Goal: Task Accomplishment & Management: Use online tool/utility

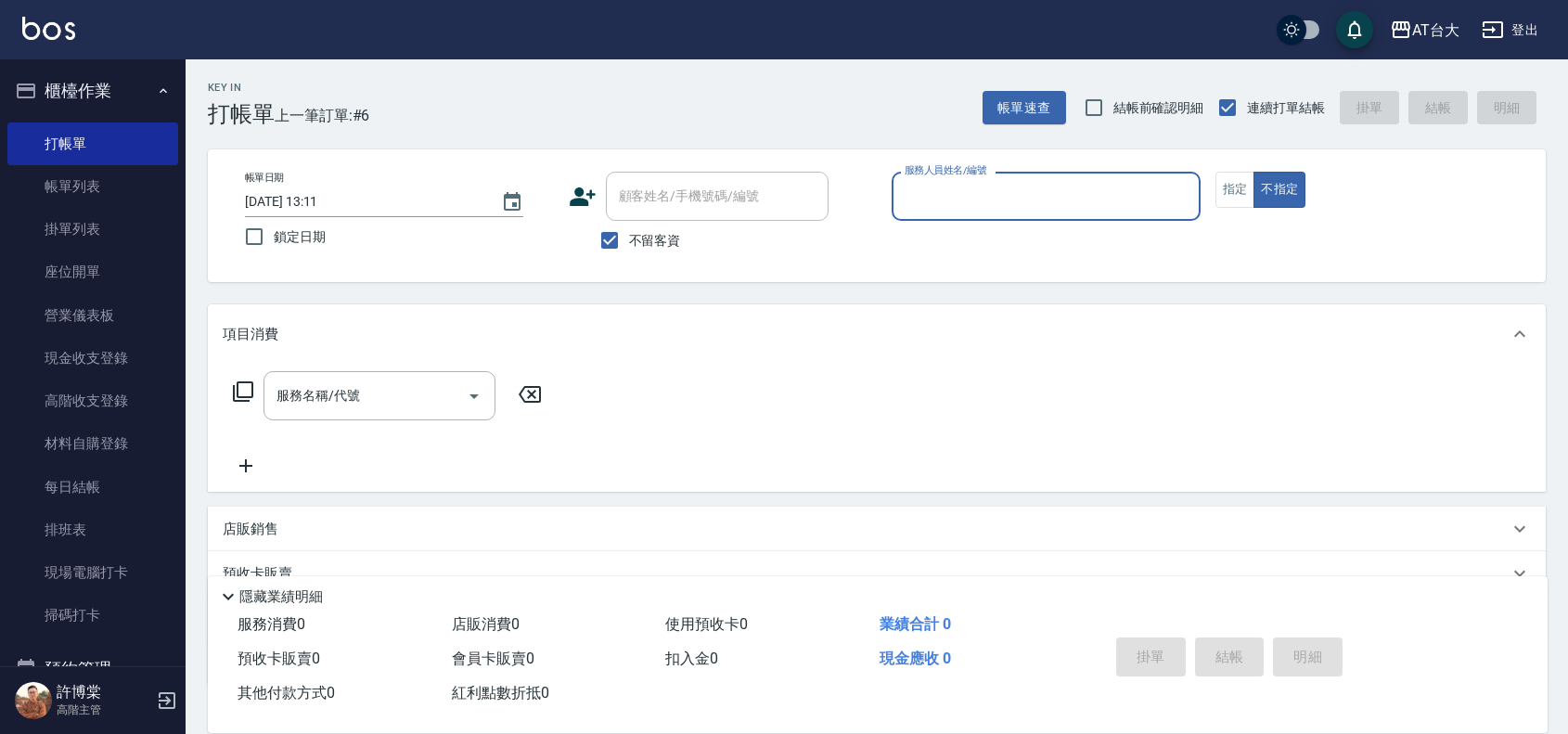
click at [981, 164] on label "服務人員姓名/編號" at bounding box center [945, 170] width 82 height 13
click at [981, 180] on input "服務人員姓名/編號" at bounding box center [1046, 196] width 293 height 33
click at [990, 189] on input "服務人員姓名/編號" at bounding box center [1046, 196] width 293 height 33
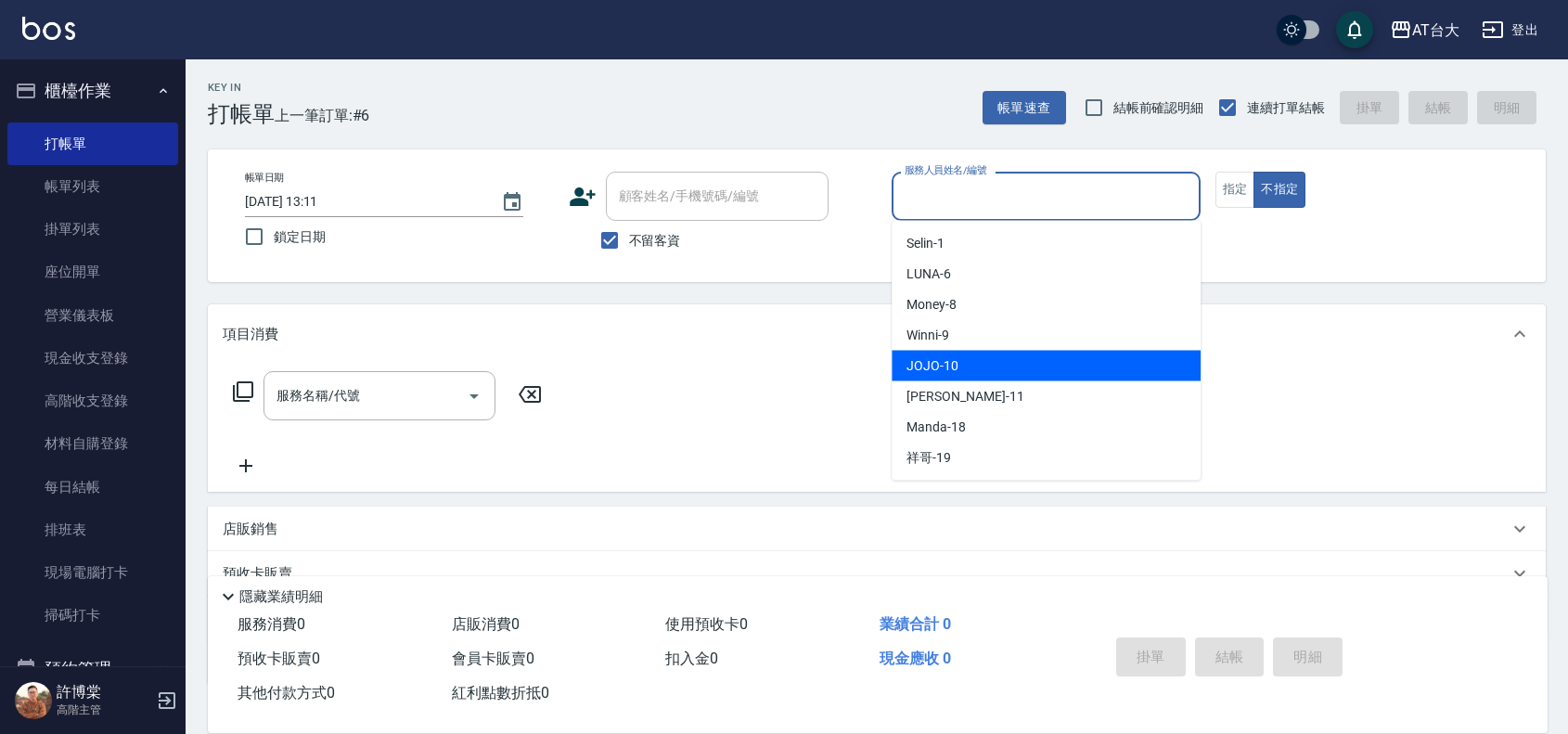
click at [938, 358] on span "JOJO -10" at bounding box center [933, 366] width 52 height 19
type input "JOJO-10"
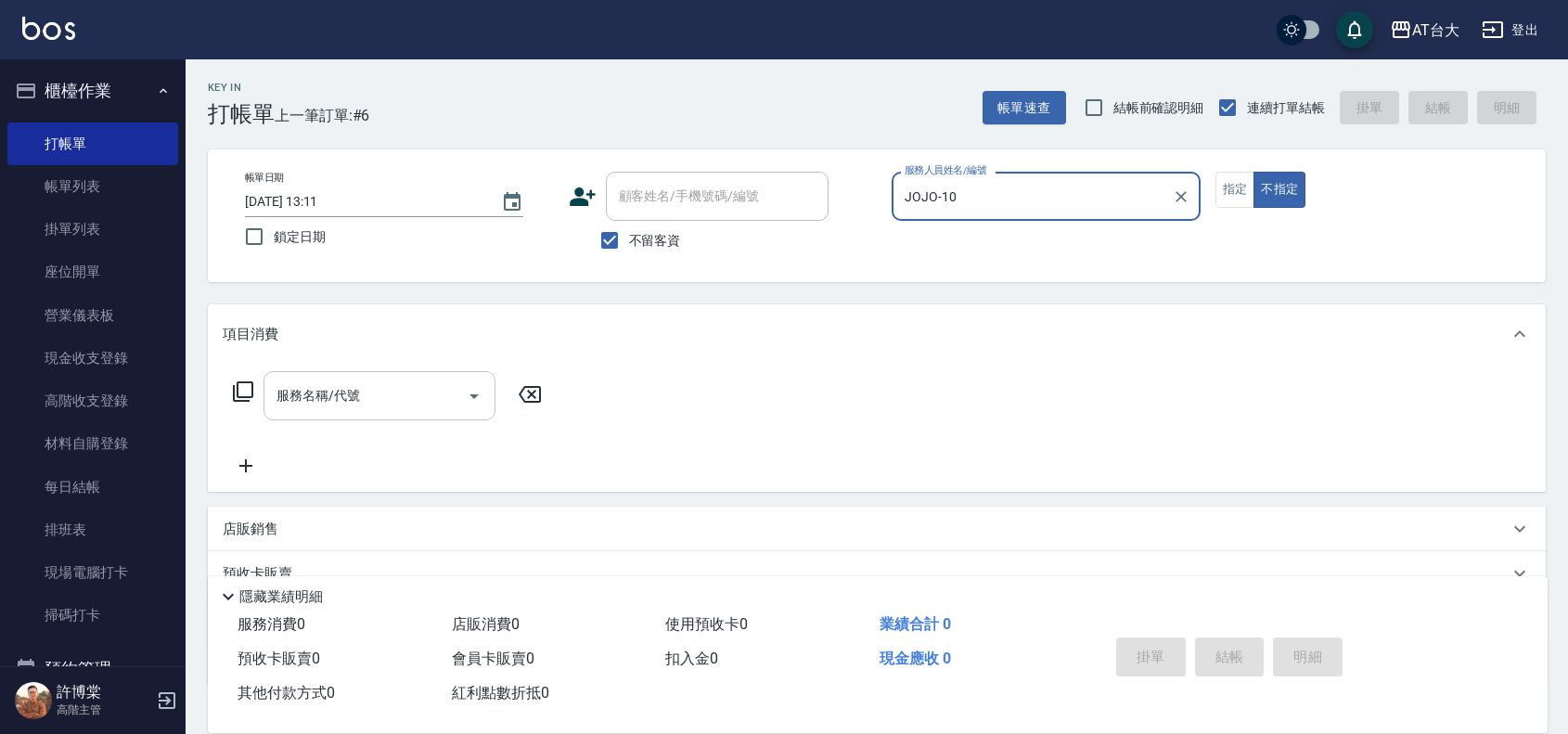
click at [391, 380] on input "服務名稱/代號" at bounding box center [365, 395] width 188 height 33
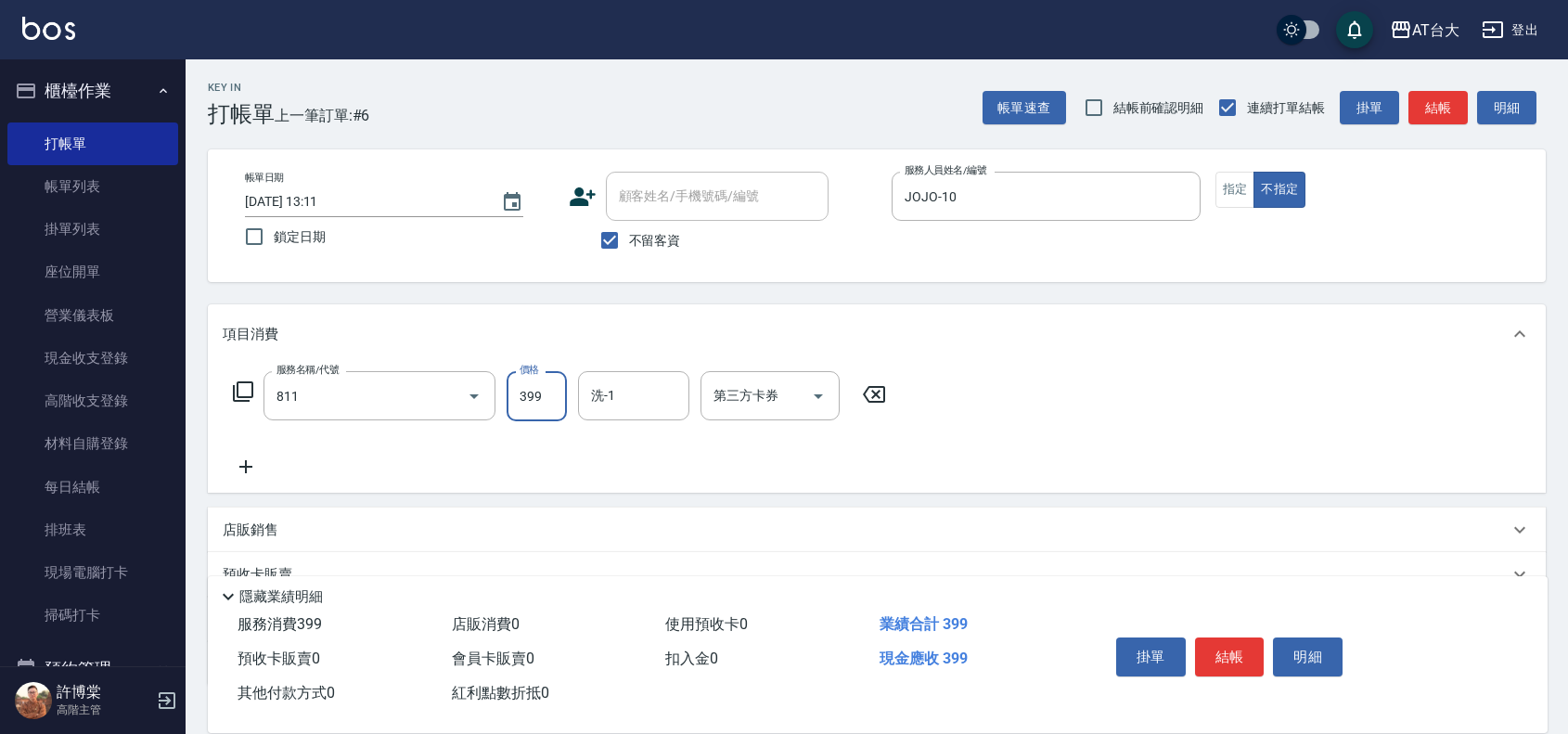
type input "洗+剪(811)"
click at [545, 410] on input "399" at bounding box center [536, 396] width 61 height 50
type input "599"
click at [1221, 657] on button "結帳" at bounding box center [1230, 656] width 69 height 38
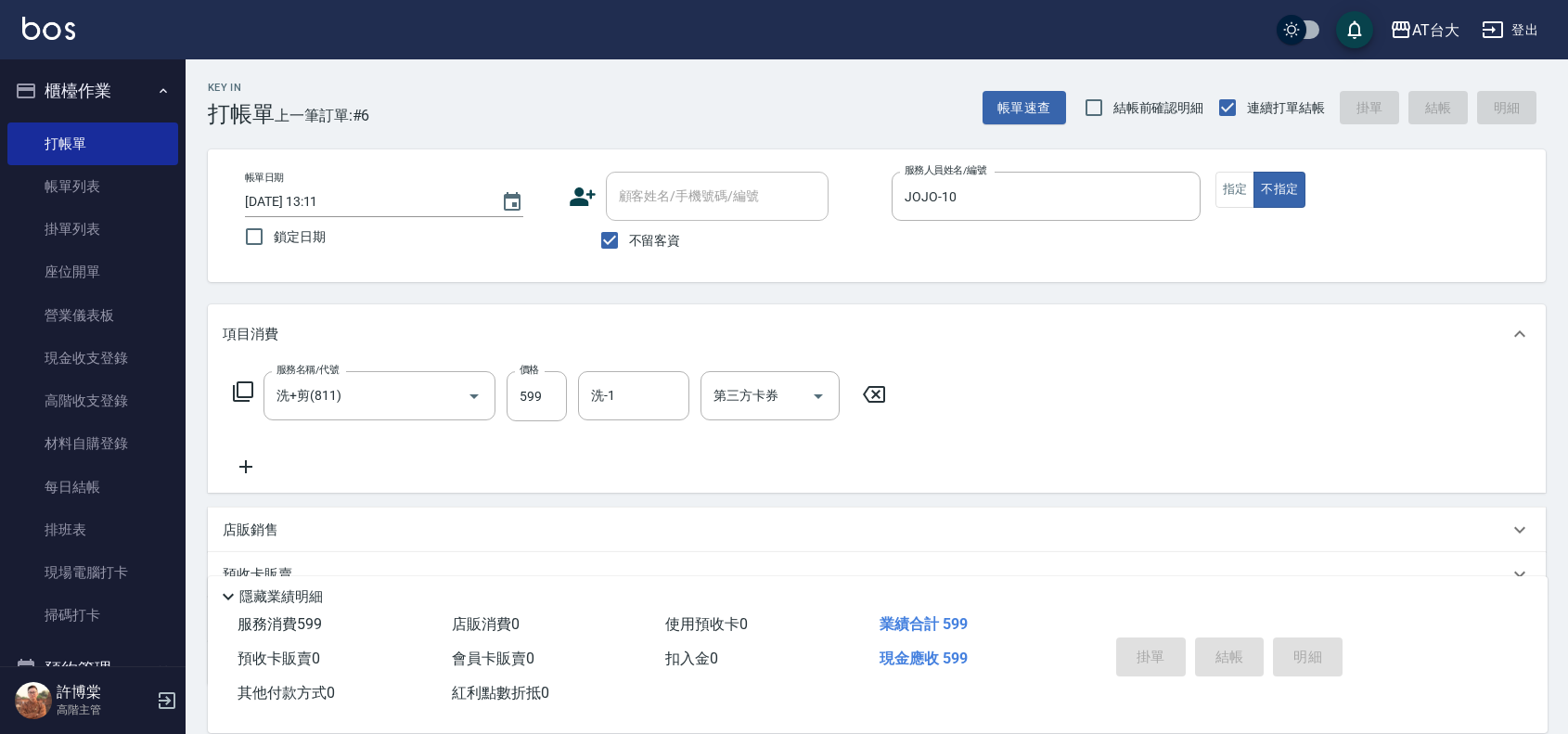
type input "[DATE] 13:45"
